Goal: Information Seeking & Learning: Learn about a topic

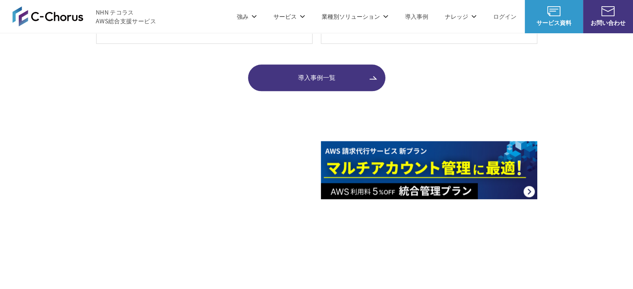
click at [102, 8] on span "NHN テコラス AWS総合支援サービス" at bounding box center [126, 16] width 60 height 17
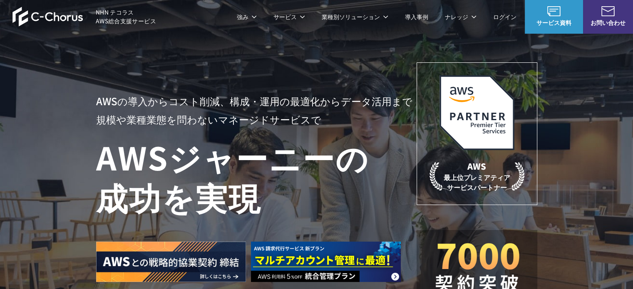
click at [140, 72] on link "AWS請求代行サービス" at bounding box center [132, 71] width 59 height 8
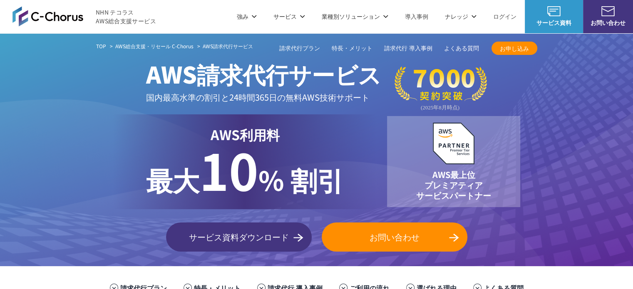
click at [466, 71] on link "Google Cloud 請求代行サービス" at bounding box center [476, 71] width 84 height 8
